Goal: Task Accomplishment & Management: Manage account settings

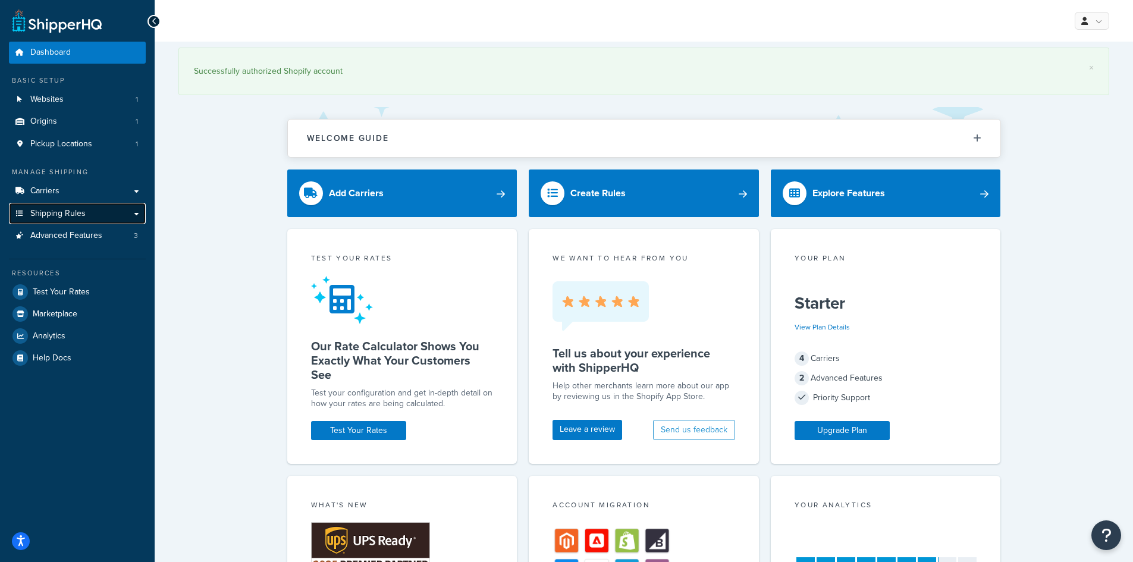
click at [79, 212] on span "Shipping Rules" at bounding box center [57, 214] width 55 height 10
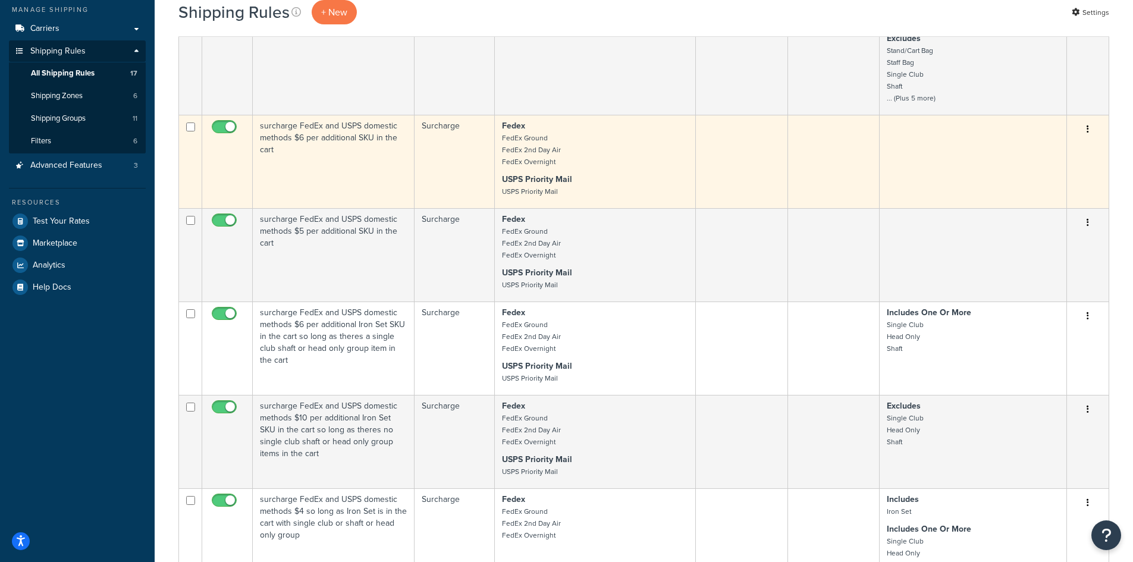
scroll to position [476, 0]
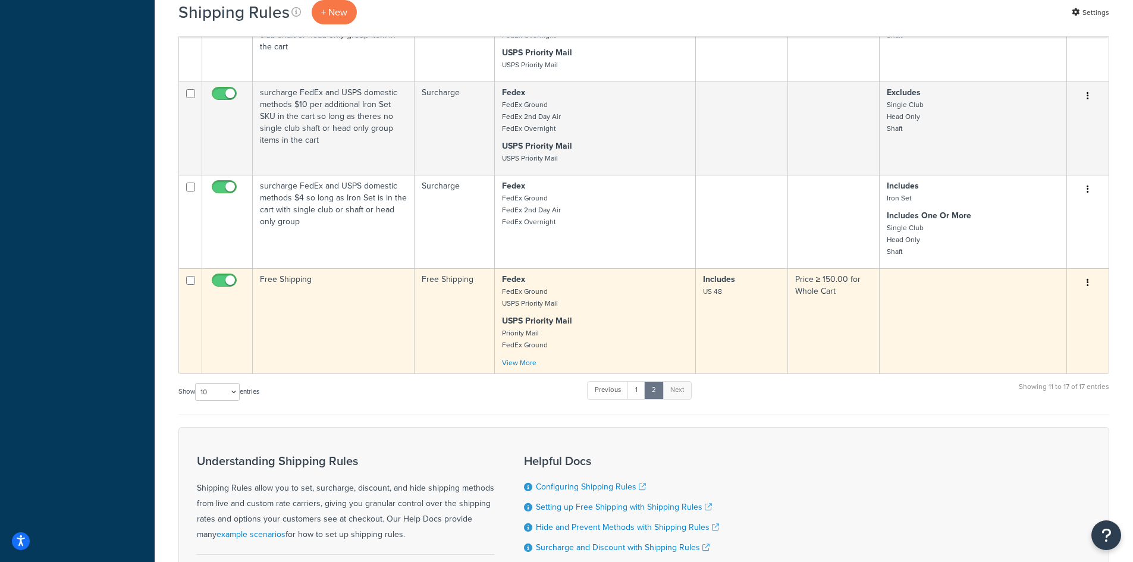
click at [1091, 281] on button "button" at bounding box center [1088, 283] width 17 height 19
click at [1018, 306] on link "Edit" at bounding box center [1049, 305] width 94 height 24
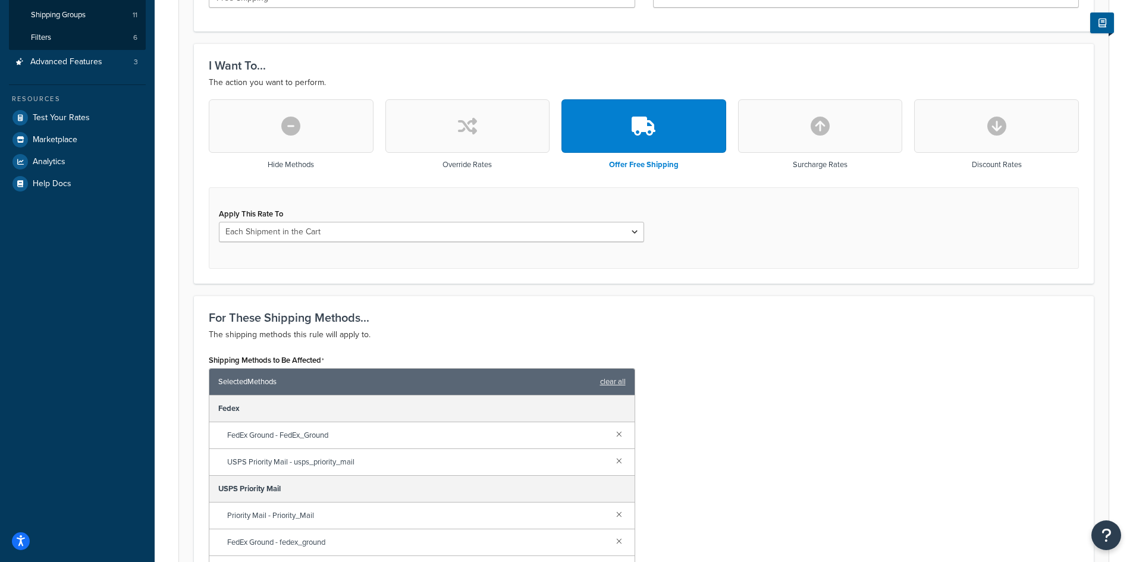
scroll to position [357, 0]
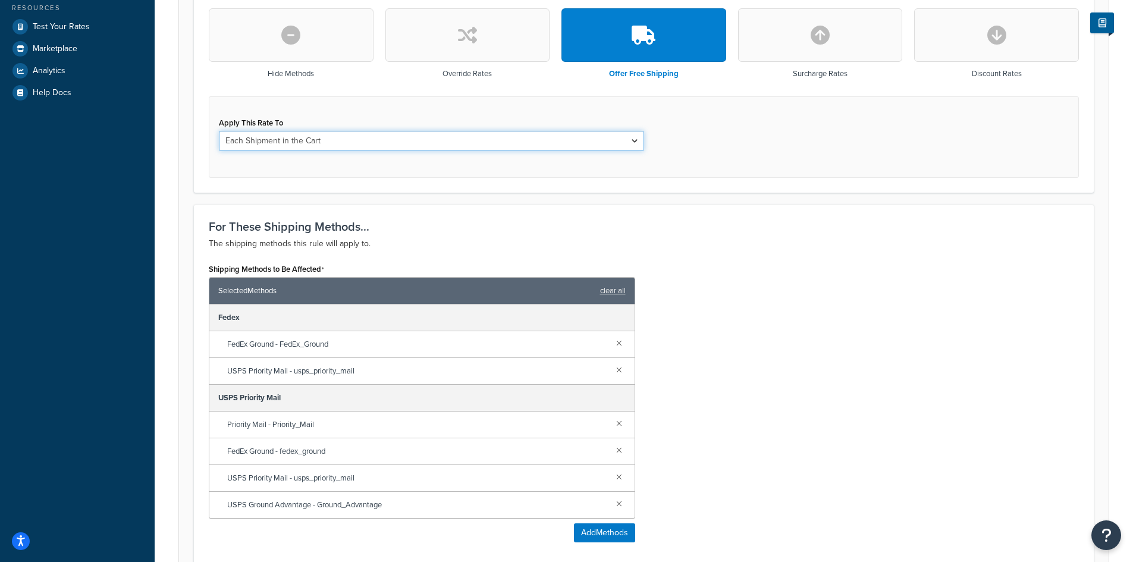
click at [330, 144] on select "Each Shipment in the Cart Each Origin in the Cart Each Shipping Group in the Ca…" at bounding box center [431, 141] width 425 height 20
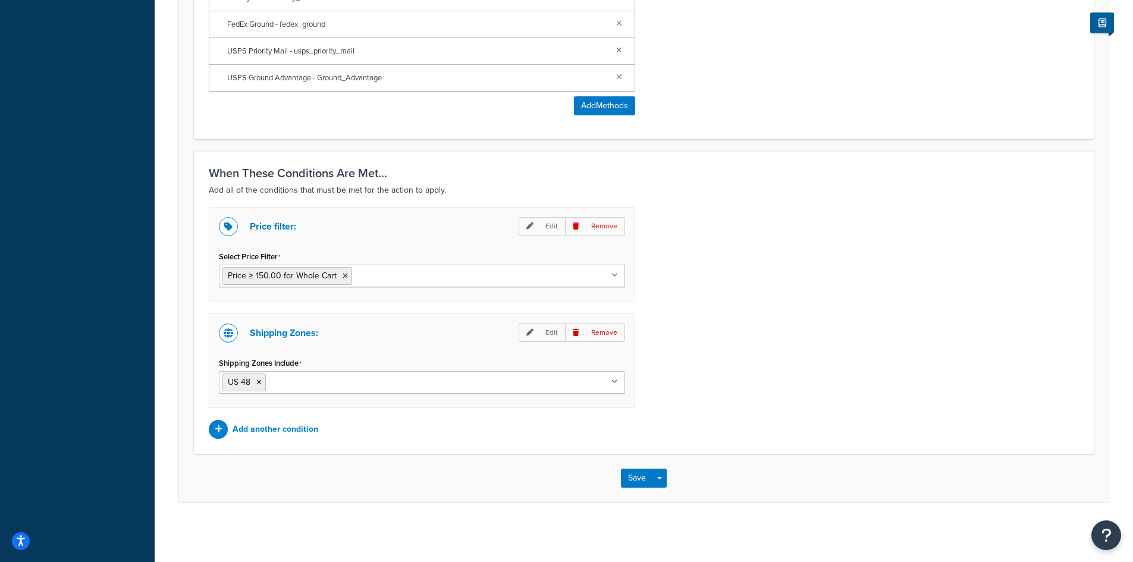
scroll to position [785, 0]
click at [612, 275] on icon at bounding box center [615, 274] width 7 height 7
click at [345, 275] on icon at bounding box center [345, 275] width 5 height 7
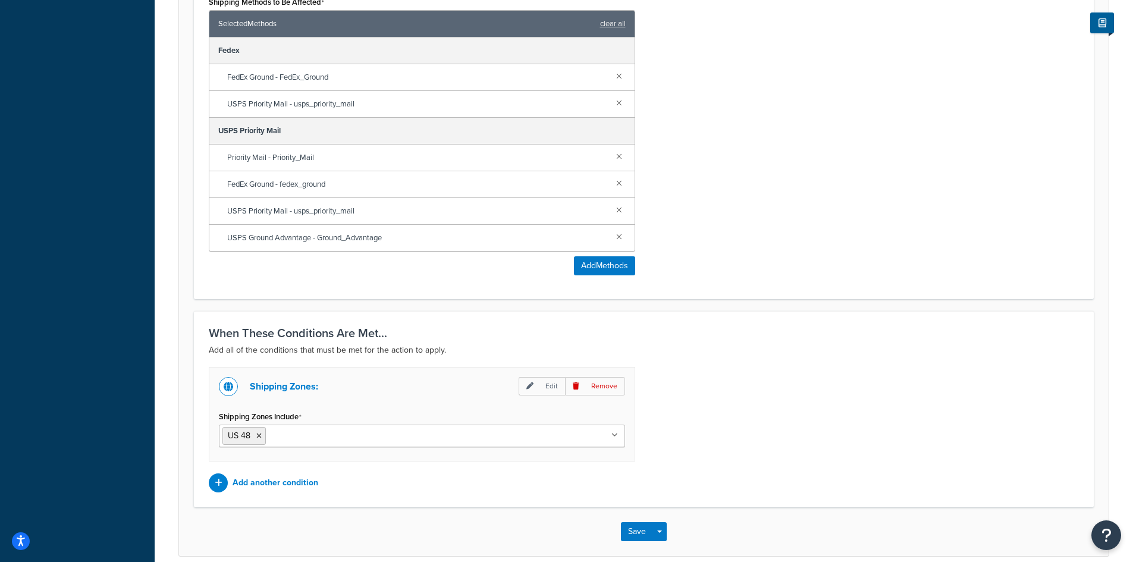
scroll to position [679, 0]
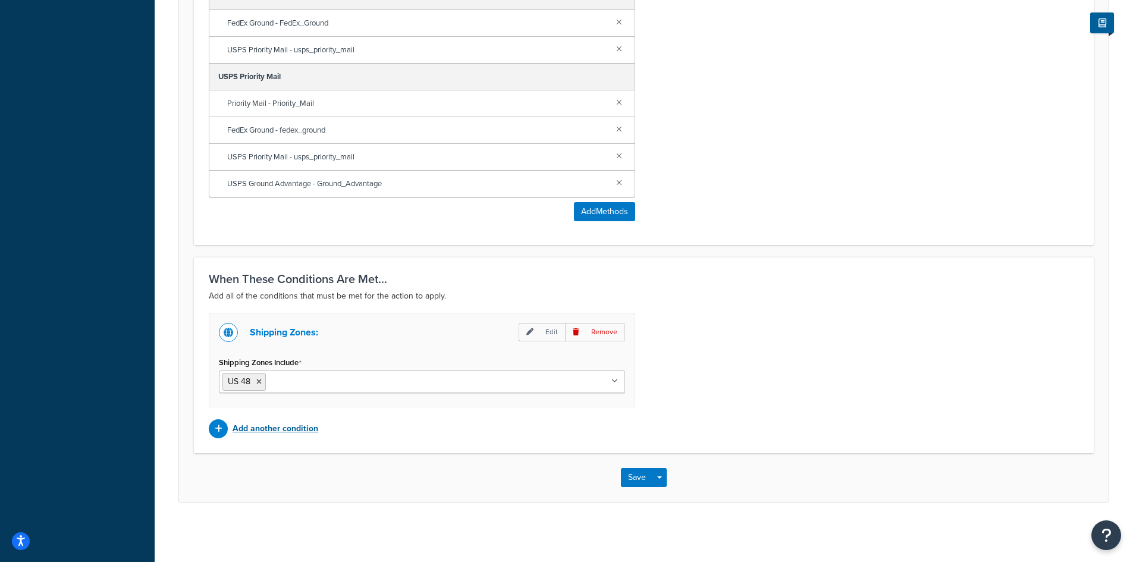
click at [295, 427] on p "Add another condition" at bounding box center [276, 429] width 86 height 17
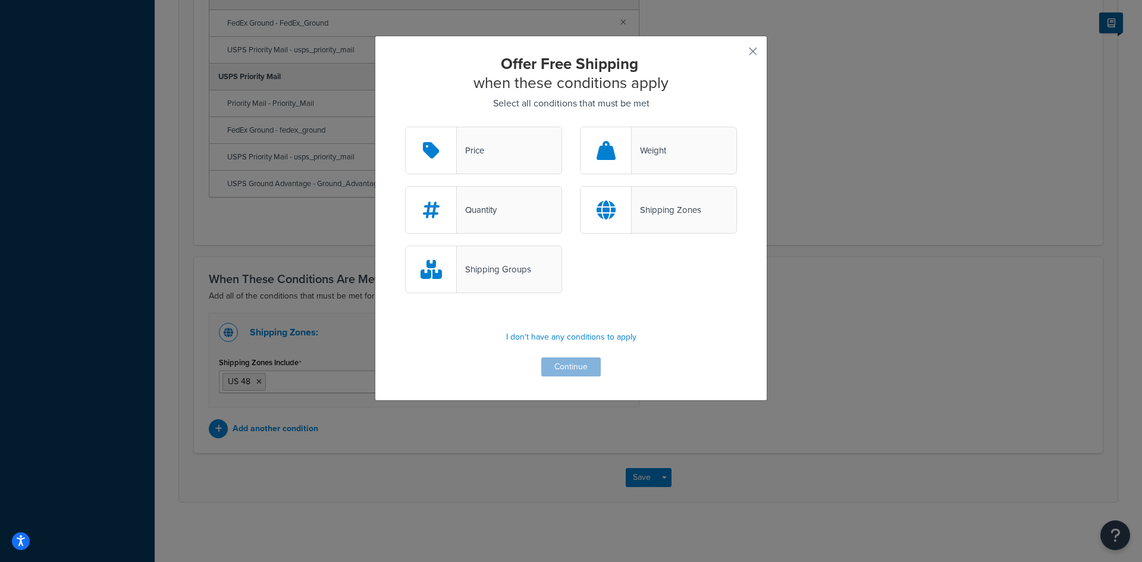
click at [500, 151] on div "Price" at bounding box center [483, 151] width 157 height 48
click at [0, 0] on input "Price" at bounding box center [0, 0] width 0 height 0
click at [572, 369] on button "Continue" at bounding box center [571, 367] width 60 height 19
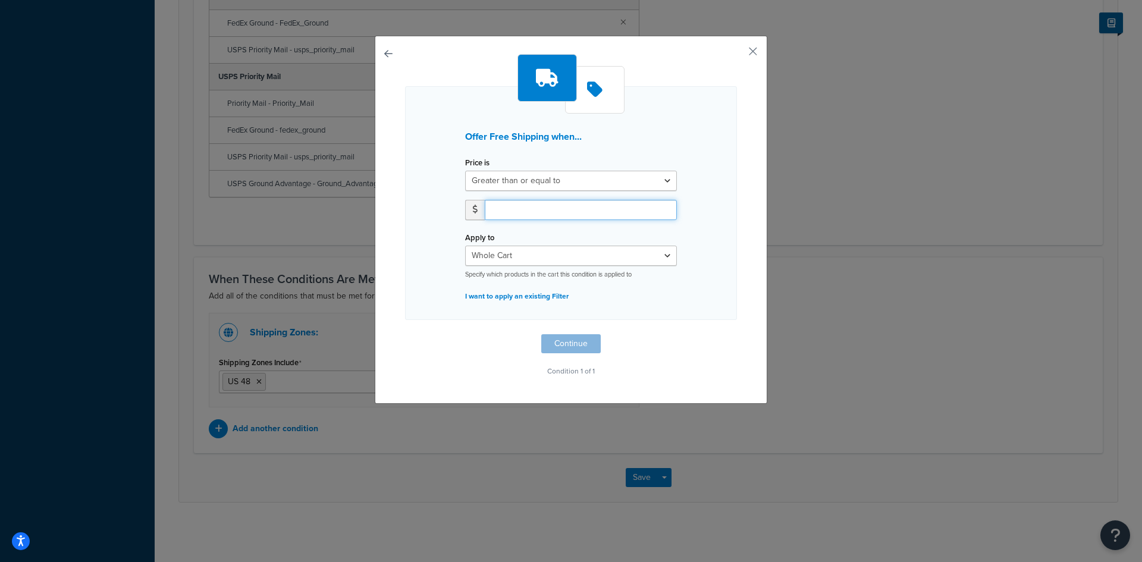
click at [537, 209] on input "number" at bounding box center [581, 210] width 192 height 20
type input "150.00"
click at [568, 342] on button "Continue" at bounding box center [571, 343] width 60 height 19
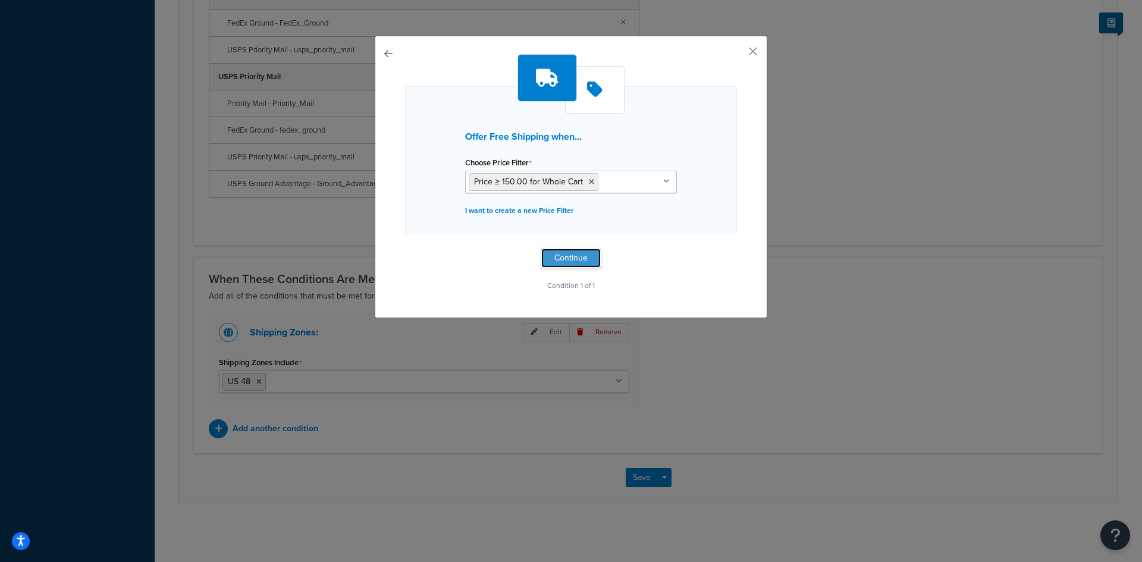
click at [562, 257] on button "Continue" at bounding box center [571, 258] width 60 height 19
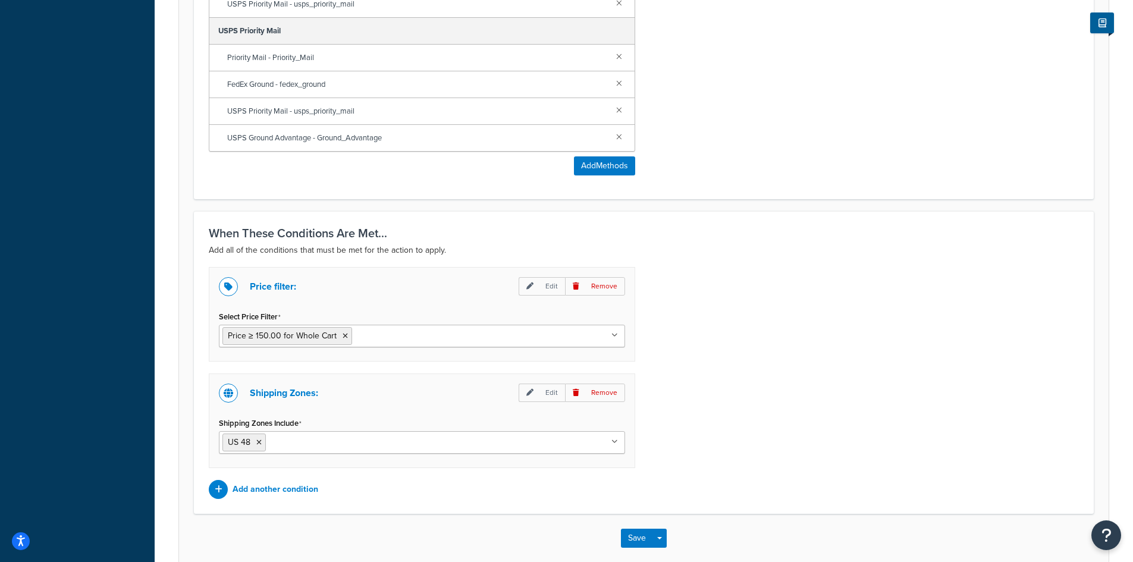
scroll to position [785, 0]
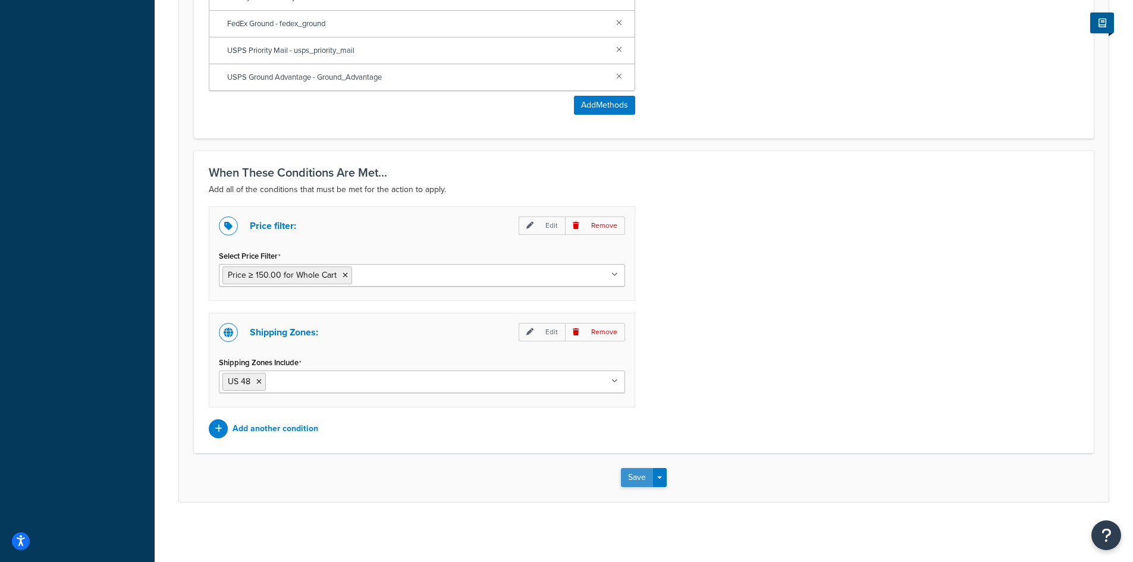
click at [643, 477] on button "Save" at bounding box center [637, 477] width 32 height 19
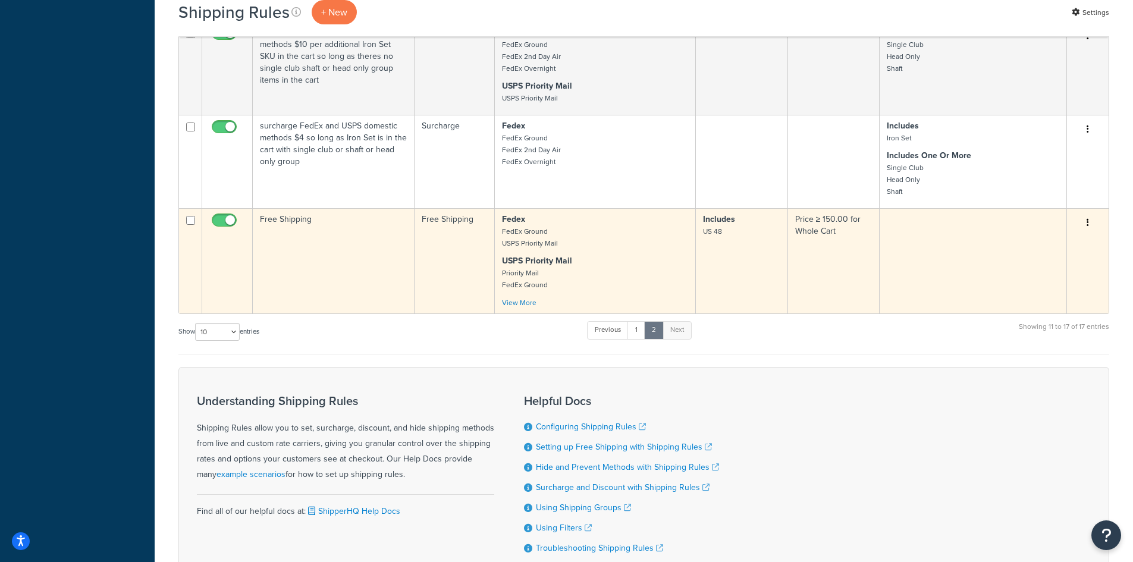
scroll to position [691, 0]
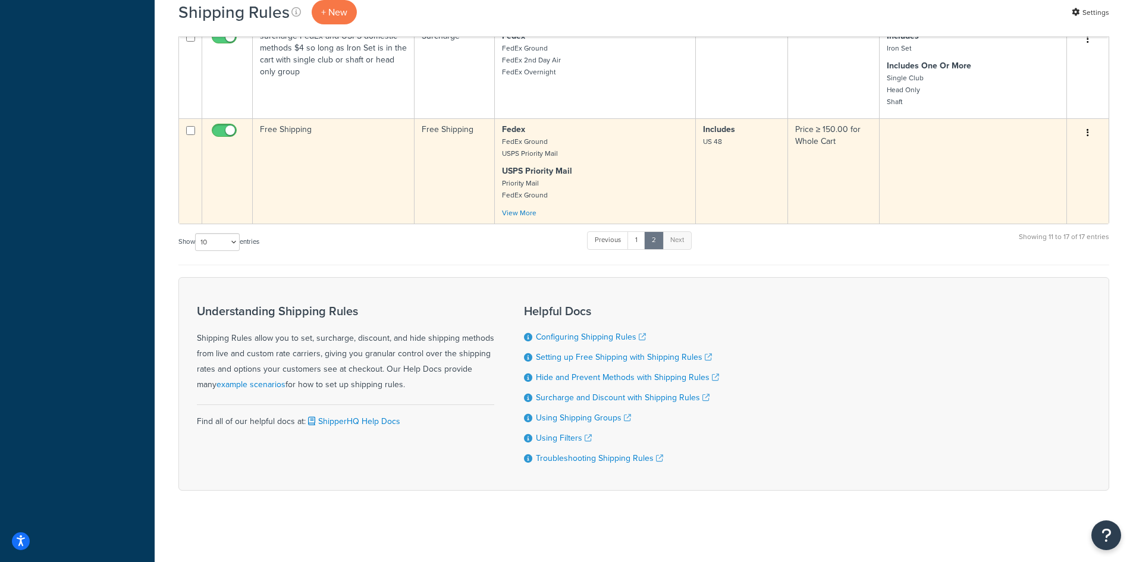
click at [1091, 128] on button "button" at bounding box center [1088, 133] width 17 height 19
click at [1047, 150] on link "Edit" at bounding box center [1049, 155] width 94 height 24
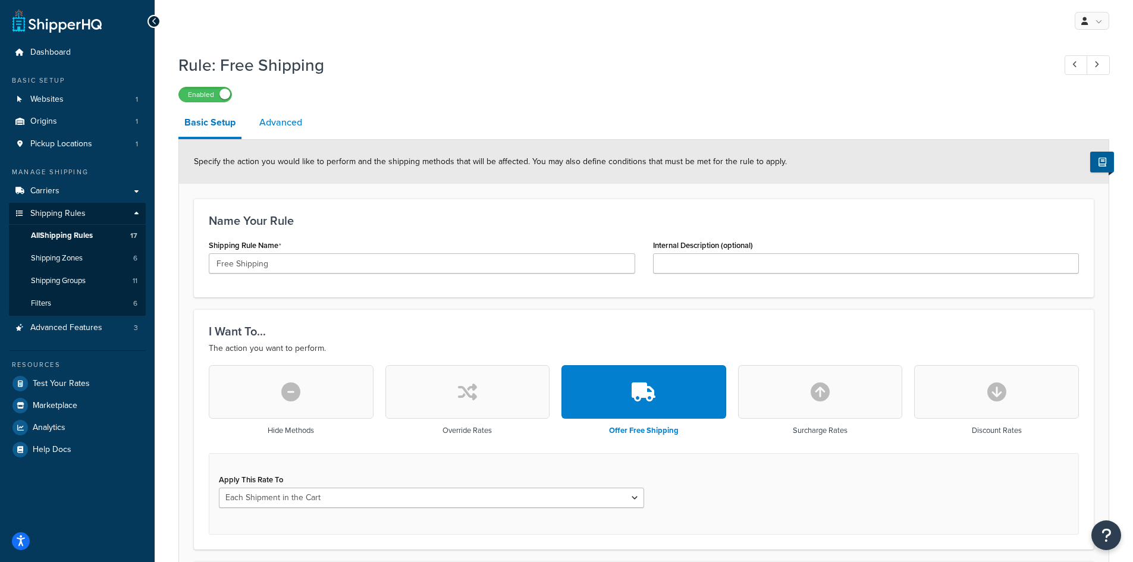
click at [286, 124] on link "Advanced" at bounding box center [280, 122] width 55 height 29
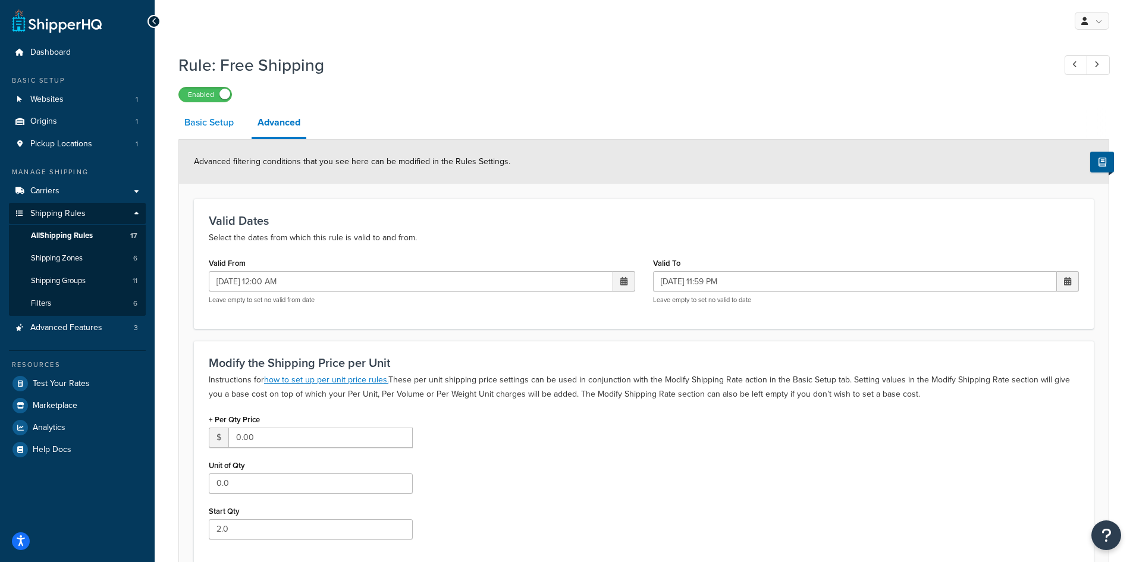
click at [212, 120] on link "Basic Setup" at bounding box center [209, 122] width 61 height 29
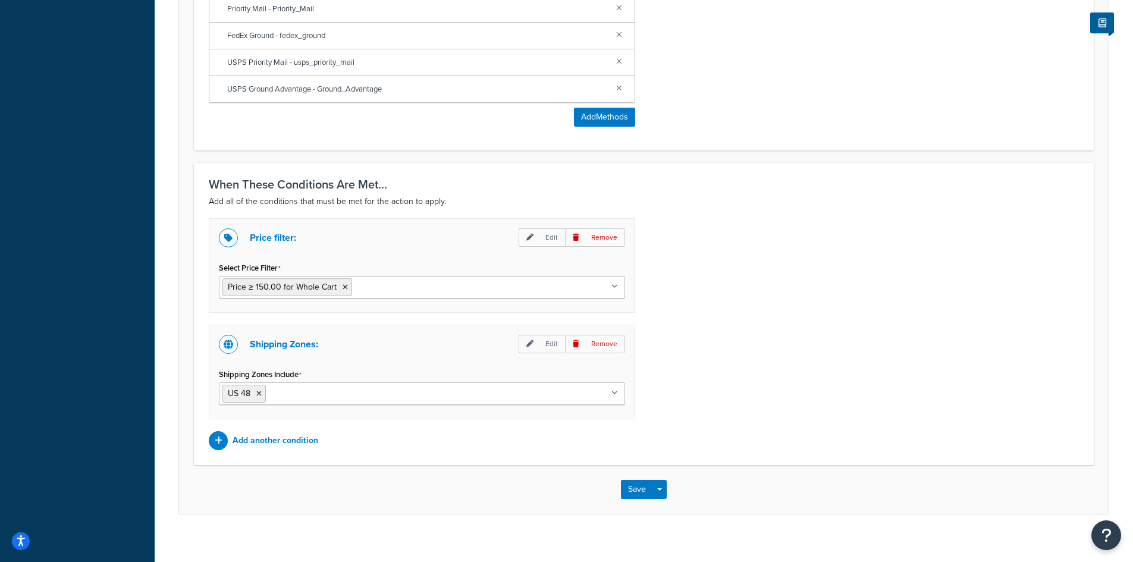
scroll to position [774, 0]
click at [549, 346] on p "Edit" at bounding box center [542, 343] width 46 height 18
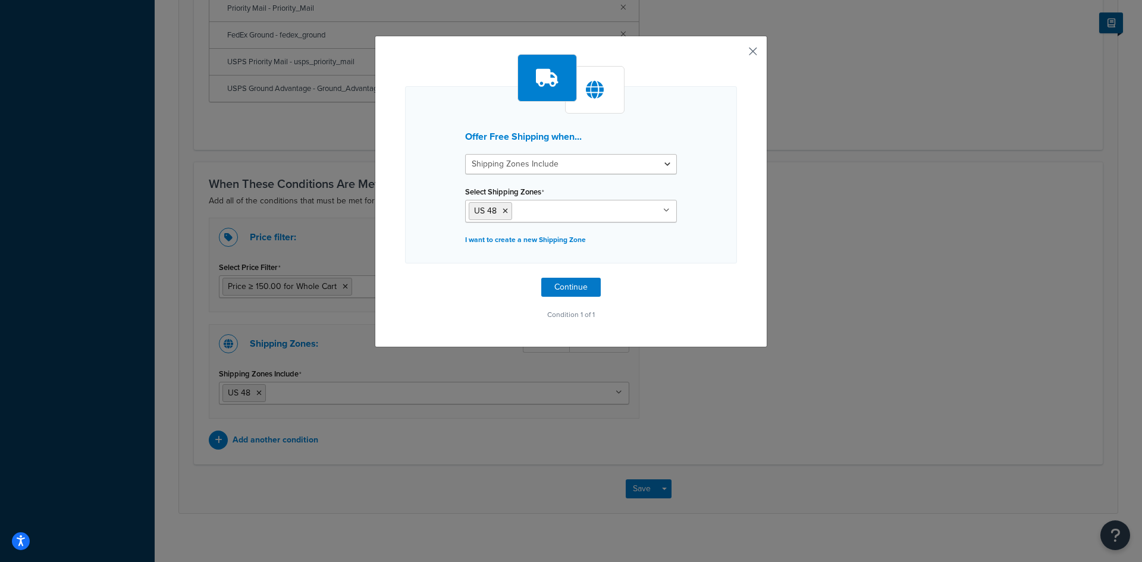
click at [737, 54] on button "button" at bounding box center [735, 55] width 3 height 3
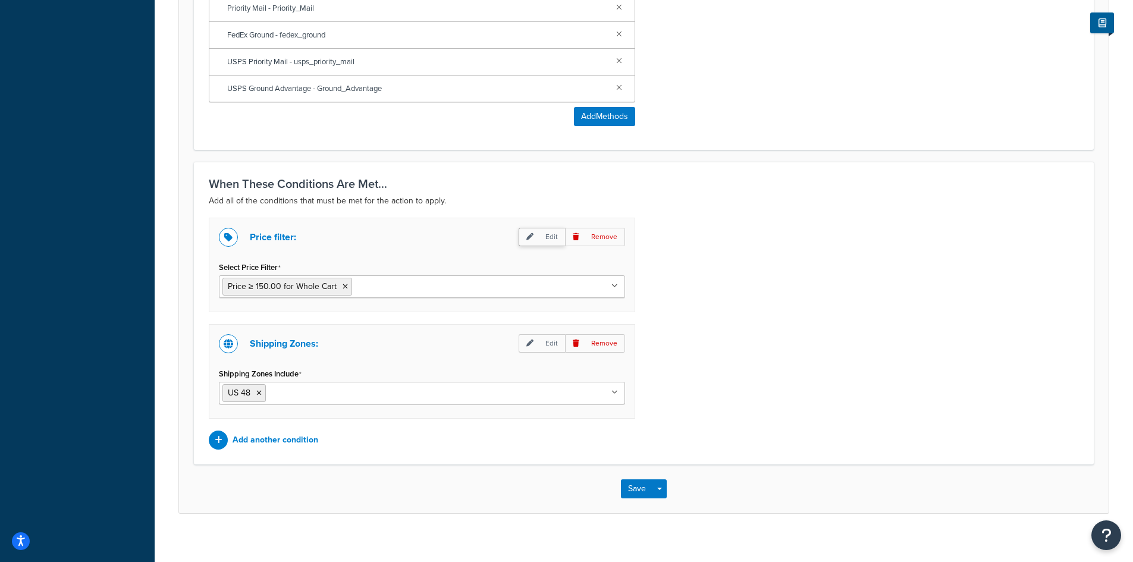
click at [541, 240] on p "Edit" at bounding box center [542, 237] width 46 height 18
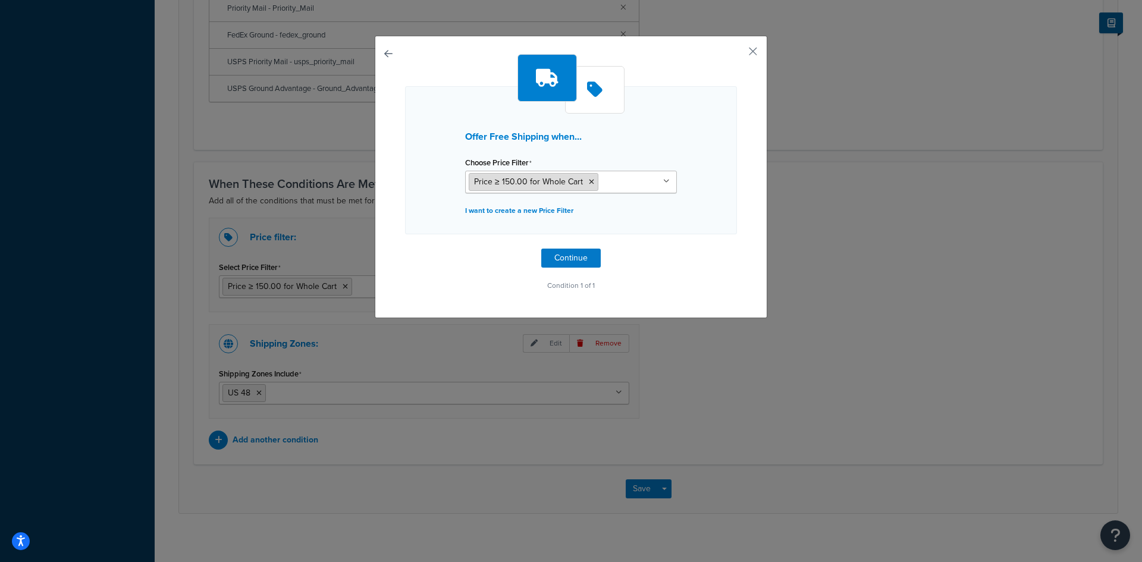
click at [589, 181] on icon at bounding box center [591, 182] width 5 height 7
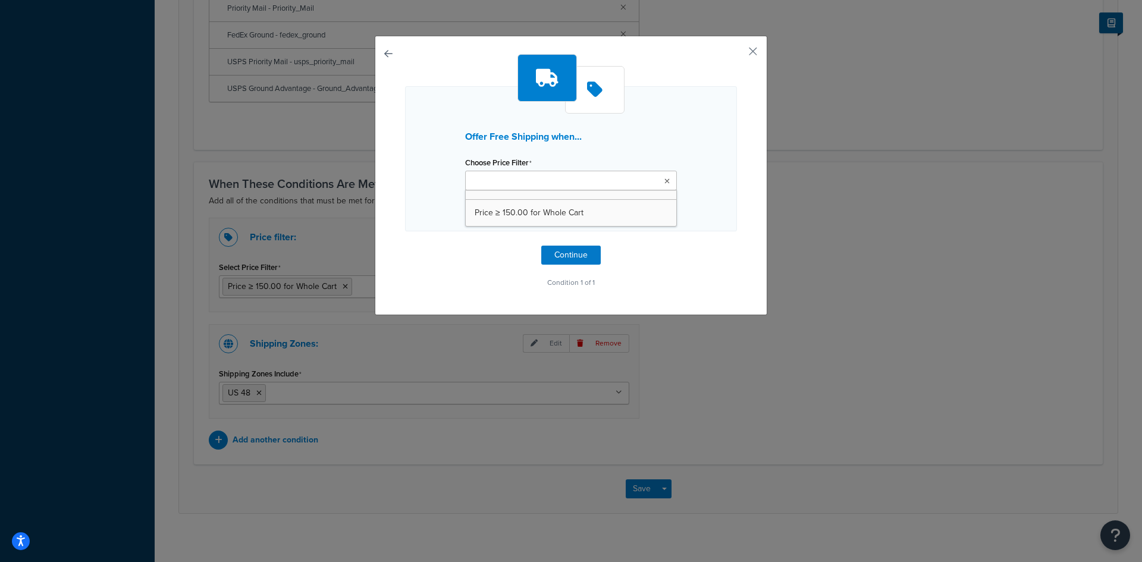
click at [563, 183] on ul at bounding box center [571, 181] width 212 height 20
click at [630, 269] on div "Offer Free Shipping when... Choose Price Filter Price ≥ 150.00 for Whole Cart I…" at bounding box center [571, 172] width 332 height 237
click at [529, 209] on p "I want to create a new Price Filter" at bounding box center [571, 207] width 212 height 17
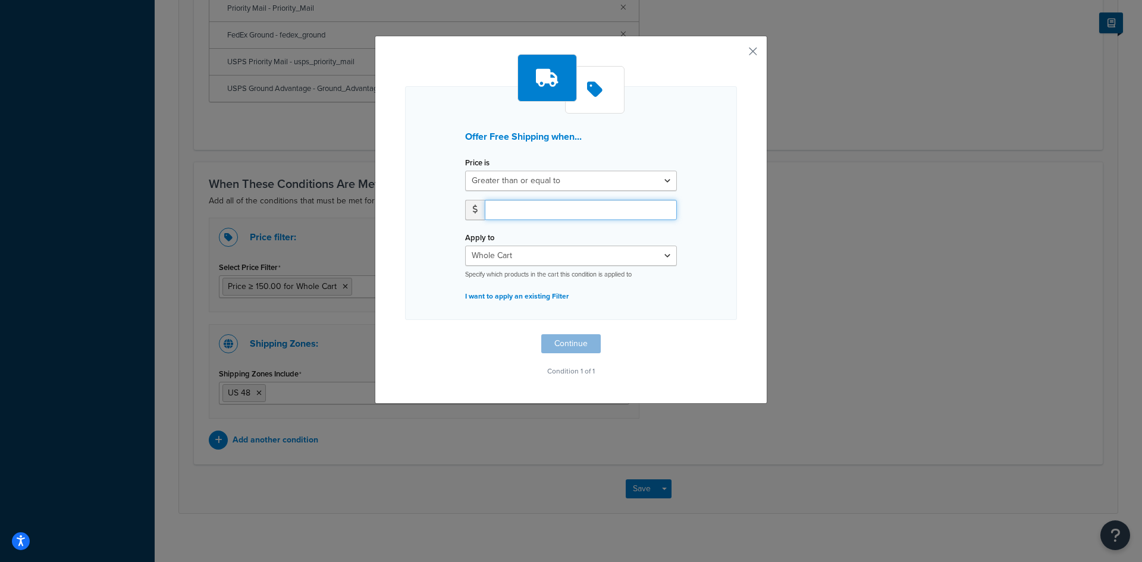
click at [529, 209] on input "number" at bounding box center [581, 210] width 192 height 20
click at [510, 256] on div "Apply to Whole Cart Everything in Shipping Group Everything at Origin Each Item…" at bounding box center [571, 254] width 212 height 50
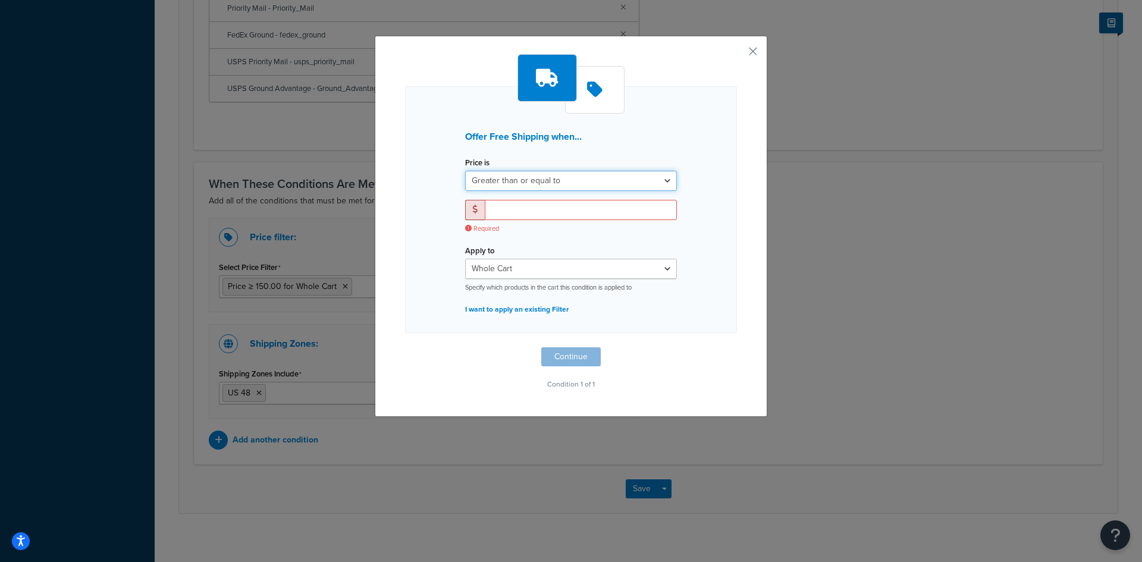
click at [531, 183] on select "Greater than or equal to Between or equal to Less than or equal to" at bounding box center [571, 181] width 212 height 20
click at [465, 171] on select "Greater than or equal to Between or equal to Less than or equal to" at bounding box center [571, 181] width 212 height 20
click at [526, 210] on input "number" at bounding box center [581, 210] width 192 height 20
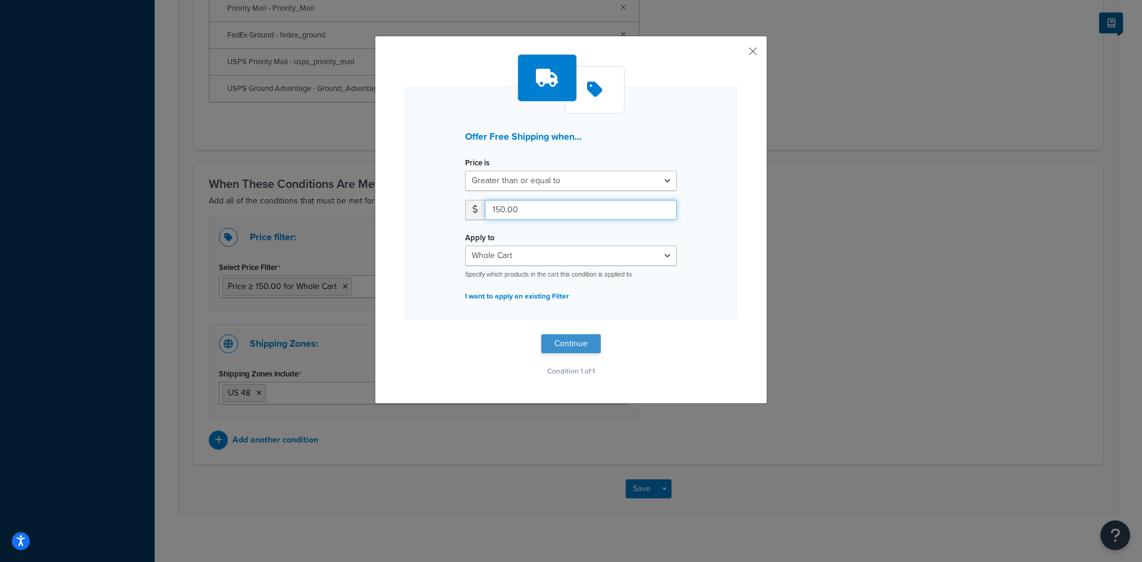
type input "150.00"
click at [570, 346] on button "Continue" at bounding box center [571, 343] width 60 height 19
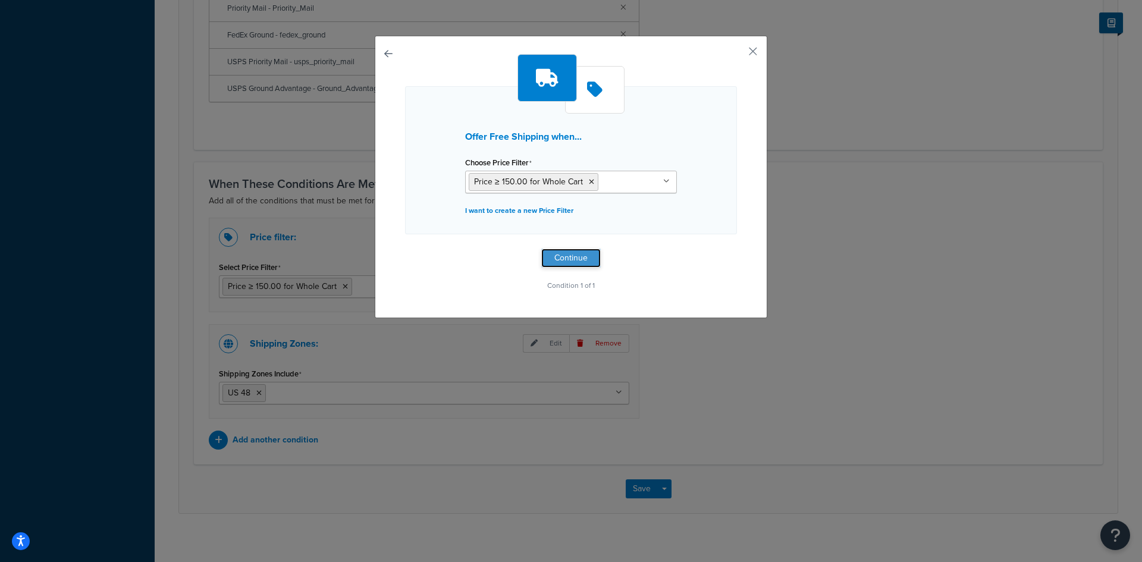
click at [564, 262] on button "Continue" at bounding box center [571, 258] width 60 height 19
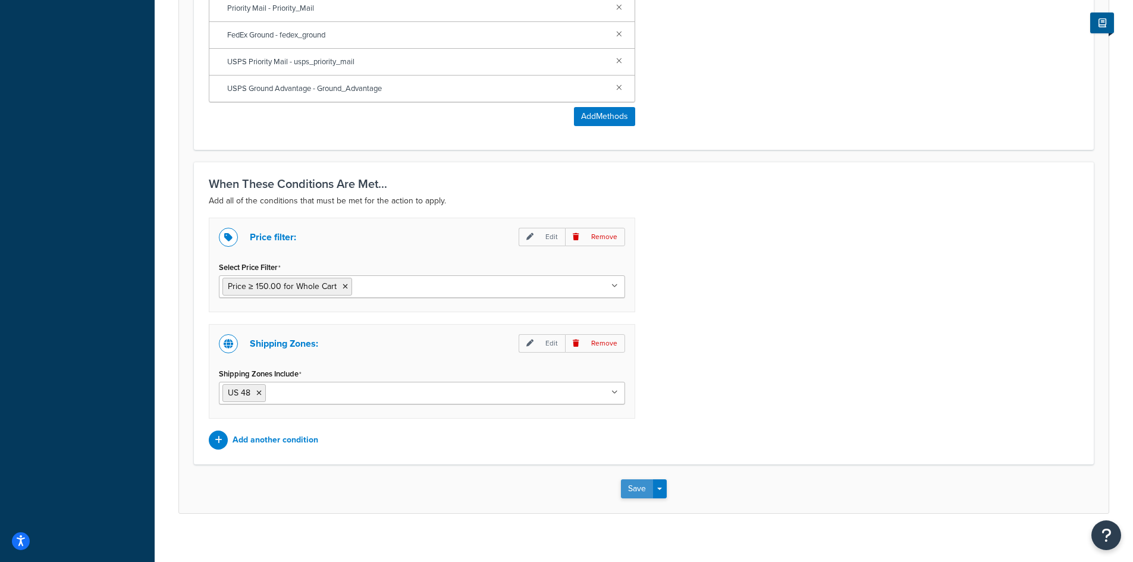
click at [634, 487] on button "Save" at bounding box center [637, 489] width 32 height 19
